Goal: Task Accomplishment & Management: Manage account settings

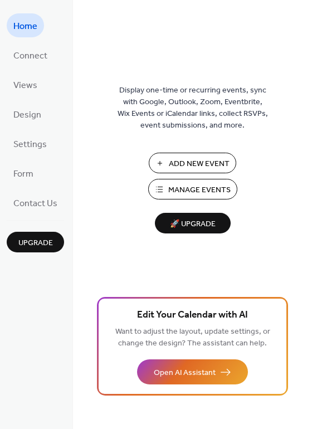
click at [196, 192] on span "Manage Events" at bounding box center [199, 191] width 62 height 12
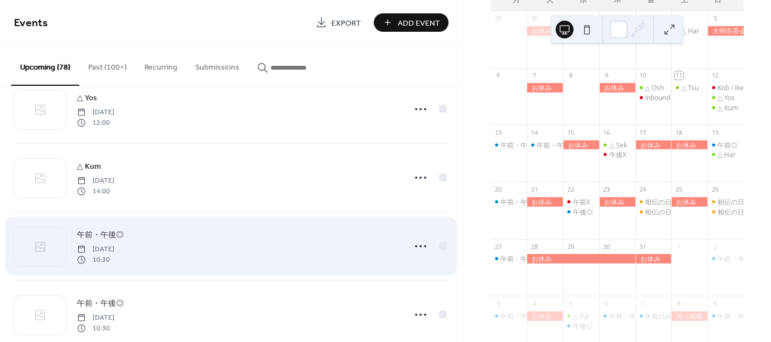
scroll to position [167, 0]
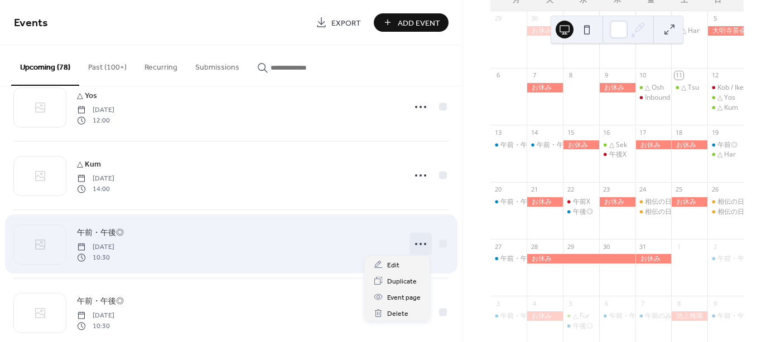
click at [415, 243] on icon at bounding box center [421, 244] width 18 height 18
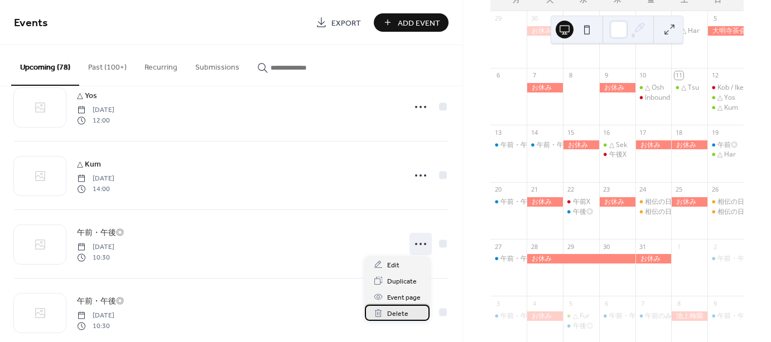
click at [396, 314] on span "Delete" at bounding box center [397, 314] width 21 height 12
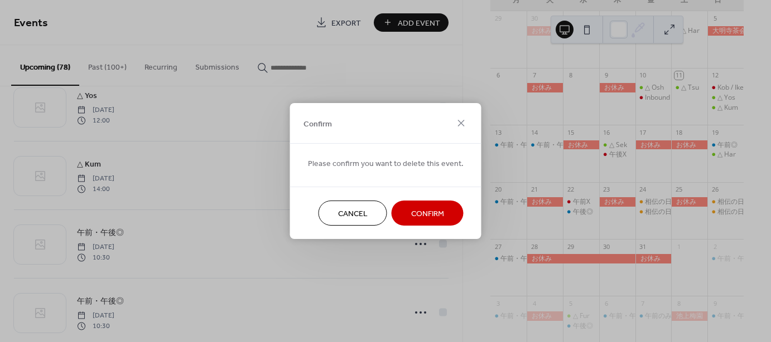
click at [420, 211] on span "Confirm" at bounding box center [427, 215] width 33 height 12
